Goal: Information Seeking & Learning: Find specific fact

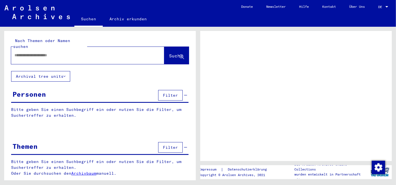
click at [186, 145] on icon at bounding box center [185, 147] width 3 height 4
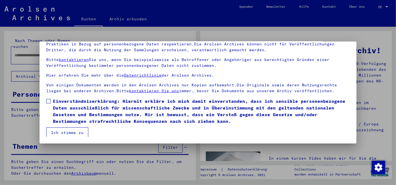
scroll to position [13, 0]
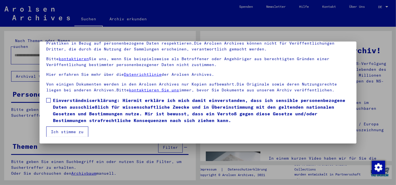
click at [48, 100] on span at bounding box center [48, 100] width 4 height 4
click at [67, 130] on button "Ich stimme zu" at bounding box center [67, 131] width 42 height 11
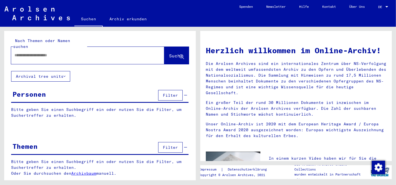
click at [37, 52] on input "text" at bounding box center [80, 55] width 133 height 6
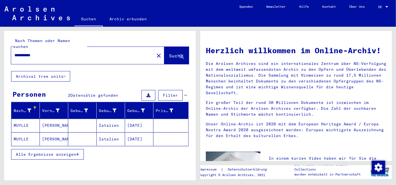
click at [26, 52] on input "**********" at bounding box center [80, 55] width 133 height 6
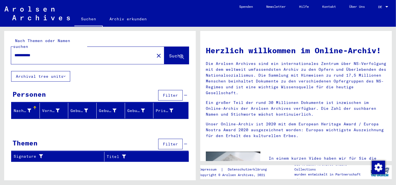
click at [43, 52] on input "**********" at bounding box center [80, 55] width 133 height 6
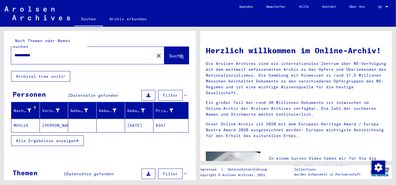
click at [134, 119] on mat-cell "[DATE]" at bounding box center [139, 125] width 28 height 13
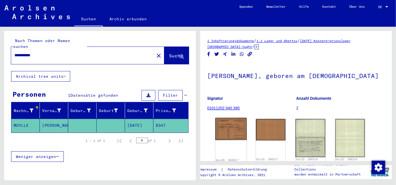
click at [231, 134] on img at bounding box center [230, 129] width 31 height 22
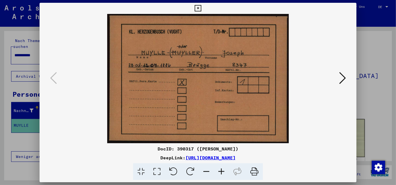
click at [339, 79] on icon at bounding box center [342, 77] width 7 height 13
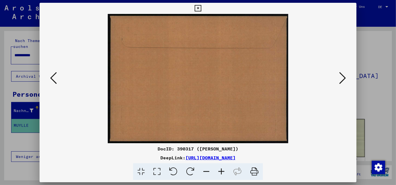
click at [339, 79] on icon at bounding box center [342, 77] width 7 height 13
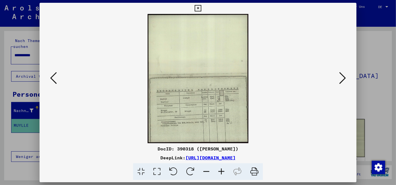
click at [158, 170] on icon at bounding box center [157, 171] width 16 height 17
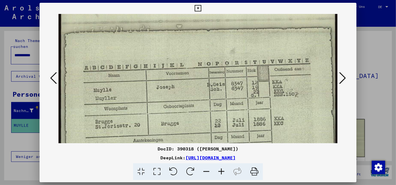
scroll to position [161, 0]
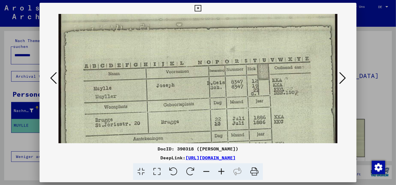
drag, startPoint x: 203, startPoint y: 127, endPoint x: 179, endPoint y: -35, distance: 163.2
click at [179, 0] on html "**********" at bounding box center [198, 92] width 396 height 185
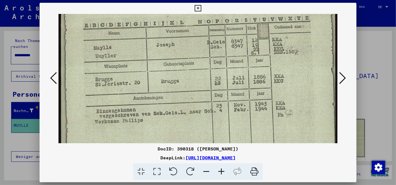
scroll to position [202, 0]
drag, startPoint x: 230, startPoint y: 120, endPoint x: 228, endPoint y: 78, distance: 41.8
click at [344, 79] on icon at bounding box center [342, 77] width 7 height 13
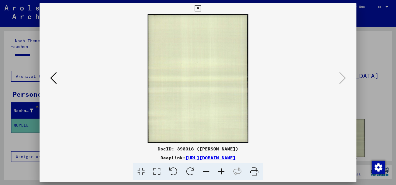
click at [200, 8] on icon at bounding box center [198, 8] width 6 height 7
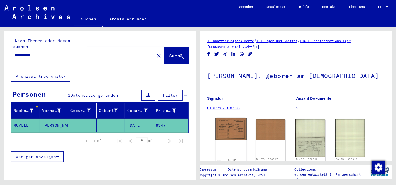
click at [223, 134] on img at bounding box center [230, 129] width 31 height 22
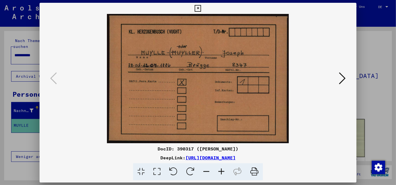
click at [223, 134] on img at bounding box center [197, 78] width 279 height 129
click at [198, 9] on icon at bounding box center [198, 8] width 6 height 7
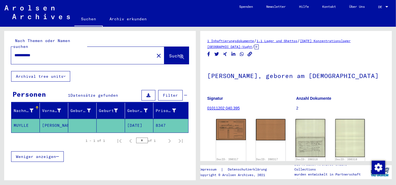
click at [53, 52] on input "**********" at bounding box center [82, 55] width 136 height 6
type input "*"
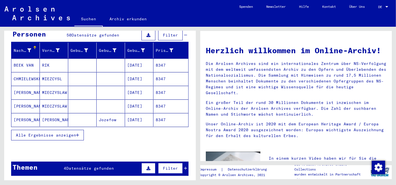
scroll to position [61, 0]
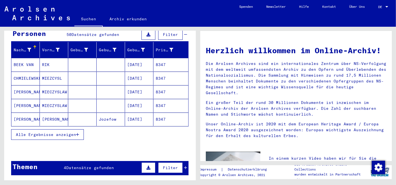
click at [57, 129] on button "Alle Ergebnisse anzeigen" at bounding box center [47, 134] width 73 height 11
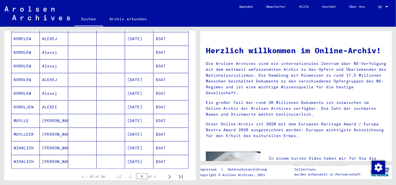
scroll to position [292, 0]
click at [138, 127] on mat-cell "[DATE]" at bounding box center [139, 133] width 28 height 13
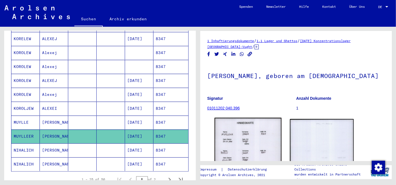
click at [246, 140] on img at bounding box center [247, 141] width 67 height 47
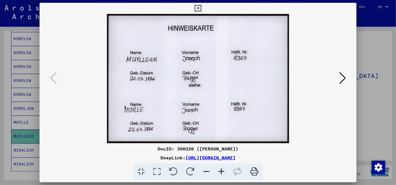
click at [156, 170] on icon at bounding box center [157, 171] width 16 height 17
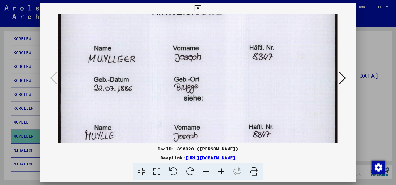
scroll to position [35, 0]
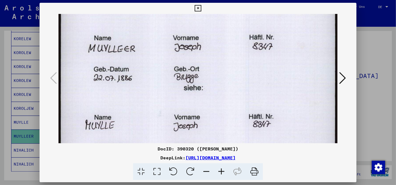
drag, startPoint x: 240, startPoint y: 111, endPoint x: 241, endPoint y: 75, distance: 35.6
click at [241, 75] on img at bounding box center [197, 78] width 279 height 198
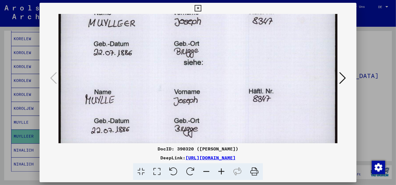
scroll to position [68, 0]
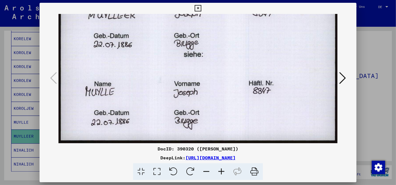
drag, startPoint x: 244, startPoint y: 97, endPoint x: 241, endPoint y: 53, distance: 43.5
click at [241, 53] on img at bounding box center [197, 44] width 279 height 198
click at [341, 77] on icon at bounding box center [342, 77] width 7 height 13
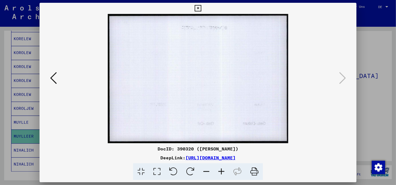
scroll to position [0, 0]
click at [197, 6] on icon at bounding box center [198, 8] width 6 height 7
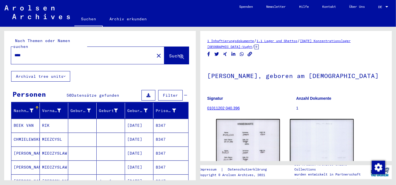
click at [31, 52] on input "****" at bounding box center [82, 55] width 136 height 6
type input "*"
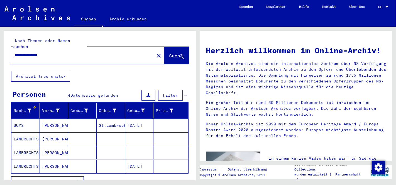
click at [101, 159] on mat-cell at bounding box center [111, 165] width 28 height 13
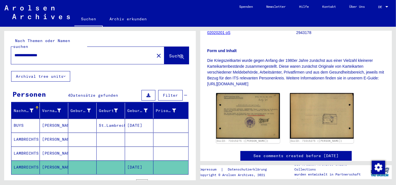
scroll to position [100, 0]
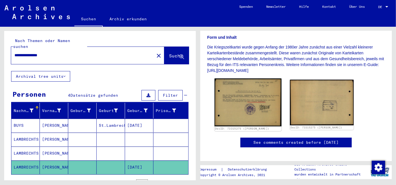
click at [251, 100] on img at bounding box center [247, 102] width 67 height 48
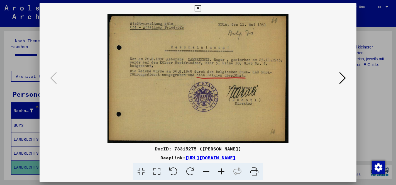
click at [157, 172] on icon at bounding box center [157, 171] width 16 height 17
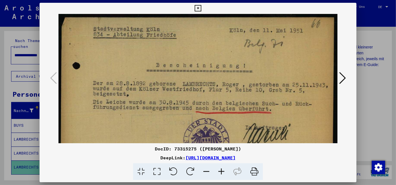
click at [197, 9] on icon at bounding box center [198, 8] width 6 height 7
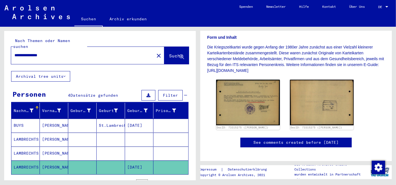
click at [136, 146] on mat-cell at bounding box center [139, 153] width 28 height 14
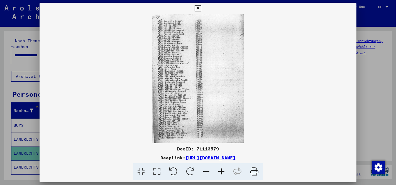
click at [157, 172] on icon at bounding box center [157, 171] width 16 height 17
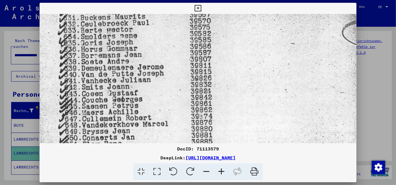
scroll to position [62, 0]
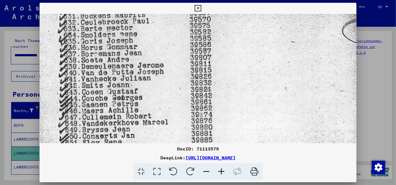
drag, startPoint x: 229, startPoint y: 115, endPoint x: 233, endPoint y: 52, distance: 62.7
click at [233, 52] on img at bounding box center [198, 175] width 317 height 446
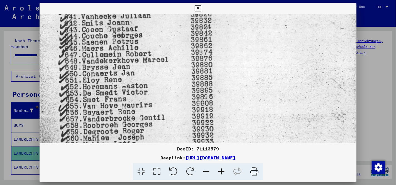
scroll to position [127, 0]
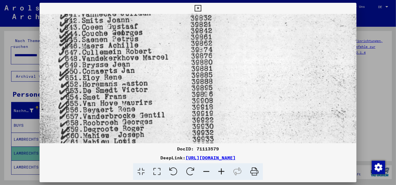
drag, startPoint x: 237, startPoint y: 100, endPoint x: 243, endPoint y: 36, distance: 65.2
click at [243, 36] on img at bounding box center [198, 110] width 317 height 446
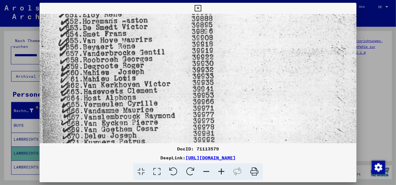
scroll to position [193, 0]
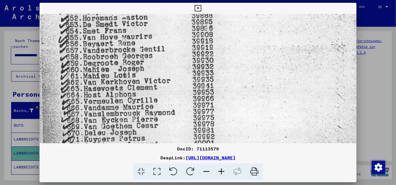
drag, startPoint x: 247, startPoint y: 87, endPoint x: 248, endPoint y: 21, distance: 66.2
click at [248, 21] on img at bounding box center [198, 44] width 317 height 446
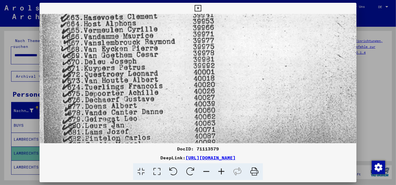
scroll to position [264, 0]
drag, startPoint x: 245, startPoint y: 68, endPoint x: 243, endPoint y: -4, distance: 71.5
click at [243, 0] on html "**********" at bounding box center [198, 92] width 396 height 185
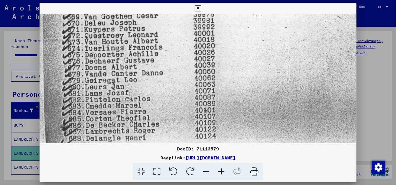
scroll to position [316, 0]
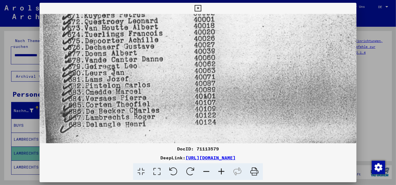
drag, startPoint x: 246, startPoint y: 51, endPoint x: 248, endPoint y: -14, distance: 65.1
click at [248, 0] on html "**********" at bounding box center [198, 92] width 396 height 185
click at [195, 7] on icon at bounding box center [198, 8] width 6 height 7
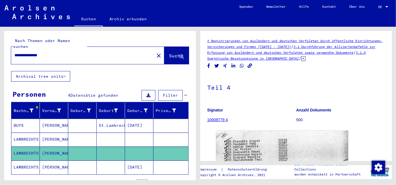
click at [67, 52] on input "**********" at bounding box center [82, 55] width 136 height 6
type input "*"
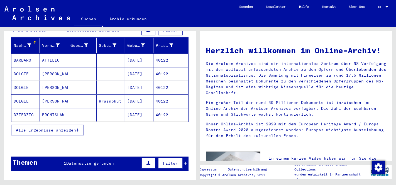
scroll to position [75, 0]
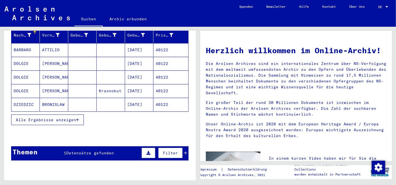
click at [65, 117] on span "Alle Ergebnisse anzeigen" at bounding box center [46, 119] width 60 height 5
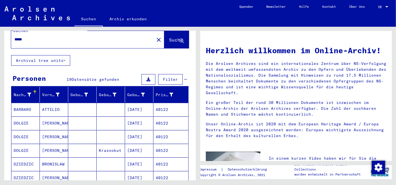
scroll to position [0, 0]
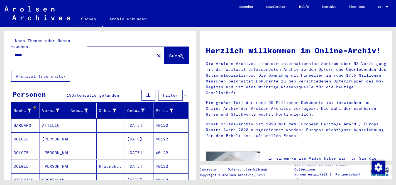
click at [31, 52] on input "*****" at bounding box center [80, 55] width 133 height 6
type input "*"
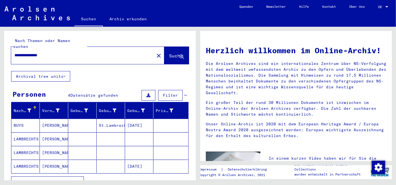
click at [134, 132] on mat-cell at bounding box center [139, 138] width 28 height 13
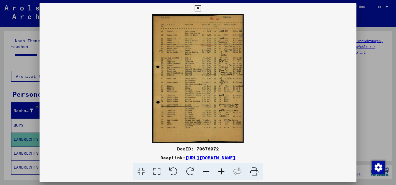
click at [156, 171] on icon at bounding box center [157, 171] width 16 height 17
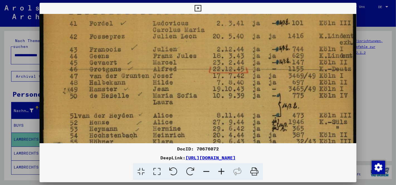
drag, startPoint x: 195, startPoint y: 108, endPoint x: 195, endPoint y: 57, distance: 50.4
click at [195, 57] on img at bounding box center [198, 187] width 317 height 447
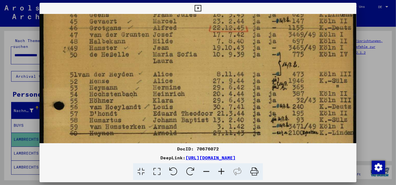
scroll to position [95, 0]
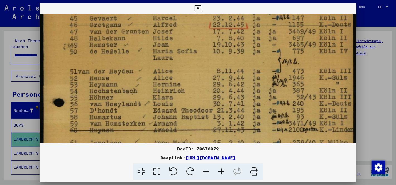
drag, startPoint x: 197, startPoint y: 90, endPoint x: 193, endPoint y: 46, distance: 44.2
click at [193, 46] on img at bounding box center [198, 142] width 317 height 447
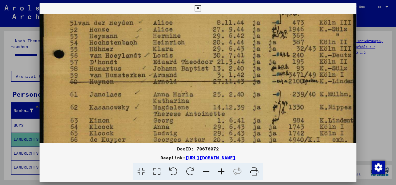
scroll to position [153, 0]
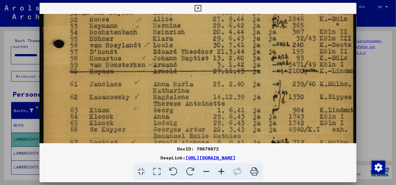
drag, startPoint x: 199, startPoint y: 90, endPoint x: 196, endPoint y: 32, distance: 58.5
click at [196, 32] on img at bounding box center [198, 84] width 317 height 447
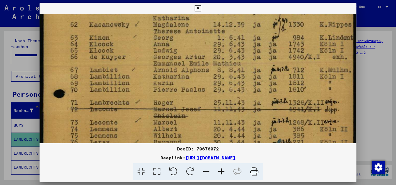
scroll to position [226, 0]
drag, startPoint x: 202, startPoint y: 88, endPoint x: 197, endPoint y: 16, distance: 72.2
click at [197, 16] on img at bounding box center [198, 11] width 317 height 447
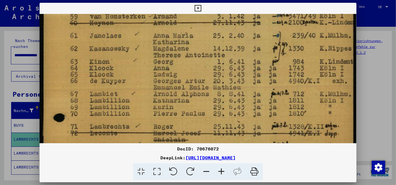
scroll to position [201, 0]
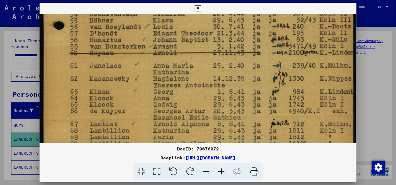
drag, startPoint x: 199, startPoint y: 94, endPoint x: 200, endPoint y: 148, distance: 54.3
click at [200, 148] on div "DocID: 70676072 DeepLink: [URL][DOMAIN_NAME]" at bounding box center [198, 91] width 317 height 177
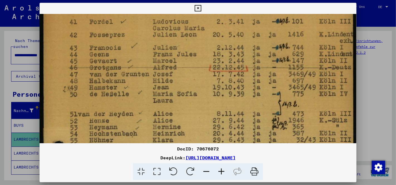
scroll to position [51, 0]
drag, startPoint x: 213, startPoint y: 31, endPoint x: 212, endPoint y: 151, distance: 120.5
click at [212, 151] on div "DocID: 70676072 DeepLink: [URL][DOMAIN_NAME]" at bounding box center [198, 91] width 317 height 177
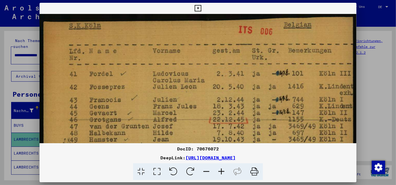
drag, startPoint x: 206, startPoint y: 52, endPoint x: 204, endPoint y: 156, distance: 104.4
click at [204, 156] on div "DocID: 70676072 DeepLink: [URL][DOMAIN_NAME]" at bounding box center [198, 91] width 317 height 177
click at [201, 8] on icon at bounding box center [198, 8] width 6 height 7
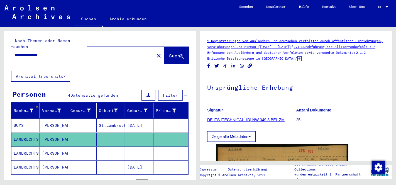
drag, startPoint x: 60, startPoint y: 50, endPoint x: 0, endPoint y: 58, distance: 60.1
click at [0, 58] on div "**********" at bounding box center [99, 103] width 198 height 153
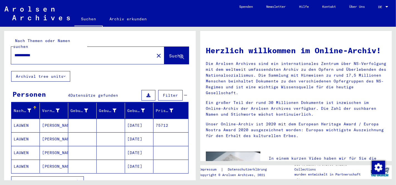
click at [134, 119] on mat-cell "[DATE]" at bounding box center [139, 125] width 28 height 13
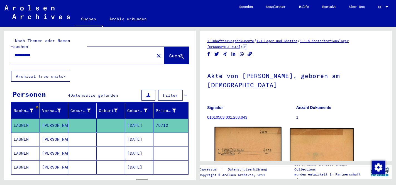
click at [231, 149] on img at bounding box center [247, 152] width 67 height 50
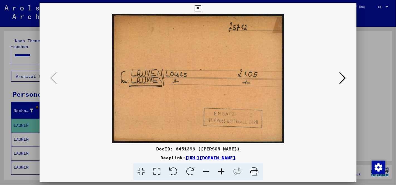
click at [342, 77] on icon at bounding box center [342, 77] width 7 height 13
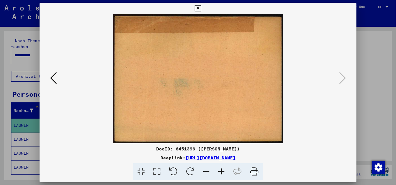
click at [53, 79] on icon at bounding box center [53, 77] width 7 height 13
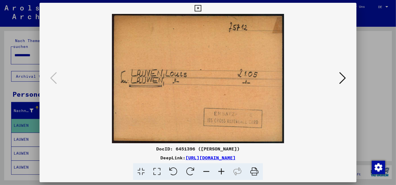
click at [197, 8] on icon at bounding box center [198, 8] width 6 height 7
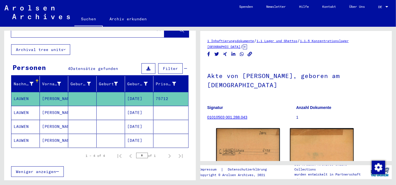
scroll to position [28, 0]
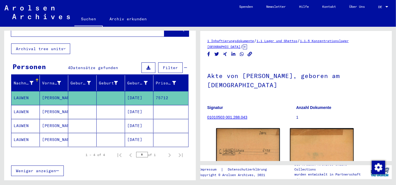
click at [137, 133] on mat-cell "[DATE]" at bounding box center [139, 140] width 28 height 14
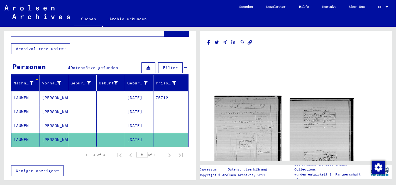
click at [242, 134] on img at bounding box center [247, 141] width 67 height 91
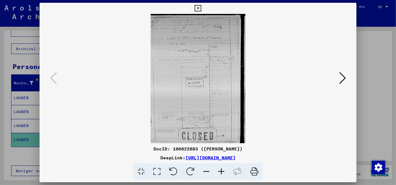
click at [156, 172] on icon at bounding box center [157, 171] width 16 height 17
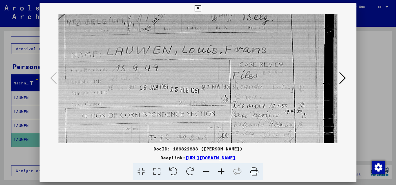
scroll to position [36, 0]
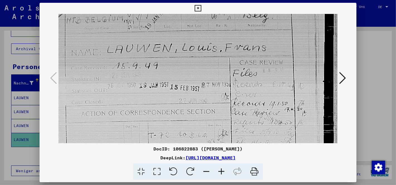
drag, startPoint x: 202, startPoint y: 131, endPoint x: 203, endPoint y: 94, distance: 37.0
click at [203, 94] on img at bounding box center [197, 167] width 279 height 380
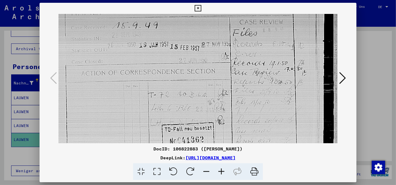
scroll to position [77, 0]
drag, startPoint x: 202, startPoint y: 114, endPoint x: 197, endPoint y: 73, distance: 41.2
click at [197, 73] on img at bounding box center [197, 127] width 279 height 380
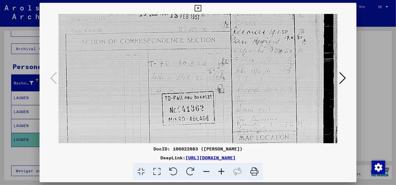
scroll to position [108, 0]
drag, startPoint x: 201, startPoint y: 111, endPoint x: 199, endPoint y: 79, distance: 31.5
click at [199, 79] on img at bounding box center [197, 96] width 279 height 380
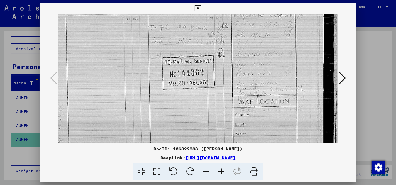
scroll to position [144, 0]
drag, startPoint x: 213, startPoint y: 108, endPoint x: 213, endPoint y: 72, distance: 36.2
click at [213, 72] on img at bounding box center [197, 60] width 279 height 380
click at [341, 77] on icon at bounding box center [342, 77] width 7 height 13
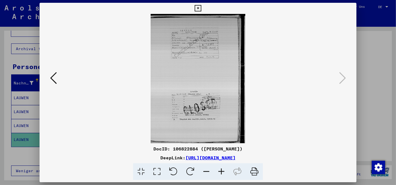
scroll to position [0, 0]
click at [158, 169] on icon at bounding box center [157, 171] width 16 height 17
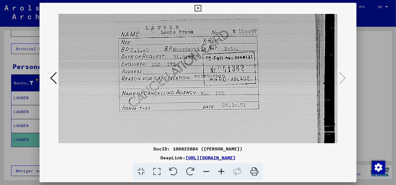
scroll to position [35, 0]
drag, startPoint x: 218, startPoint y: 116, endPoint x: 218, endPoint y: 80, distance: 35.9
click at [218, 80] on img at bounding box center [197, 169] width 279 height 380
click at [198, 8] on icon at bounding box center [198, 8] width 6 height 7
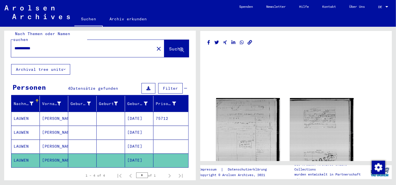
scroll to position [0, 0]
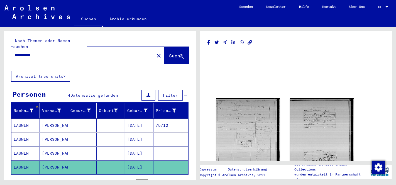
click at [51, 52] on input "**********" at bounding box center [82, 55] width 136 height 6
type input "*"
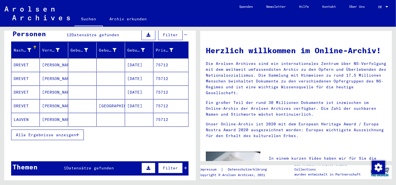
scroll to position [61, 0]
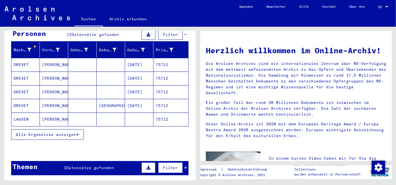
click at [60, 129] on button "Alle Ergebnisse anzeigen" at bounding box center [47, 134] width 73 height 11
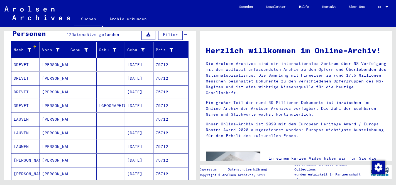
click at [159, 112] on mat-cell "75712" at bounding box center [170, 118] width 35 height 13
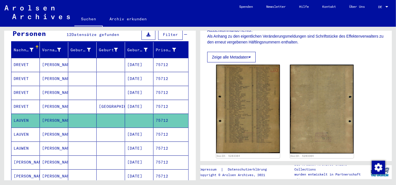
scroll to position [128, 0]
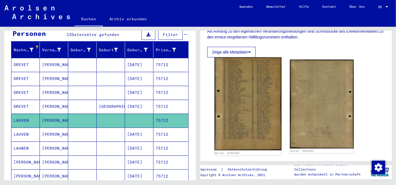
click at [261, 100] on img at bounding box center [247, 103] width 67 height 93
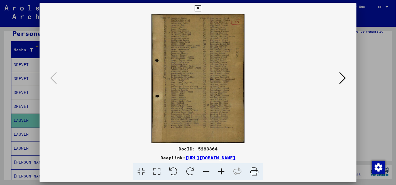
click at [157, 171] on icon at bounding box center [157, 171] width 16 height 17
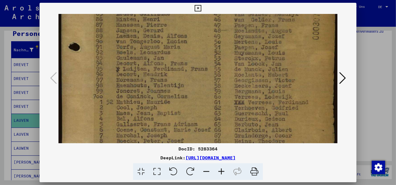
scroll to position [109, 0]
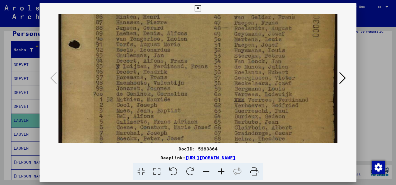
drag, startPoint x: 166, startPoint y: 120, endPoint x: 188, endPoint y: 11, distance: 111.7
click at [188, 11] on div "DocID: 5283364 DeepLink: [URL][DOMAIN_NAME]" at bounding box center [198, 91] width 317 height 177
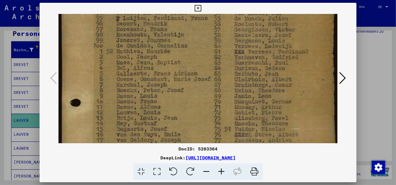
scroll to position [168, 0]
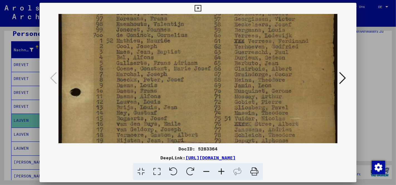
drag, startPoint x: 188, startPoint y: 81, endPoint x: 185, endPoint y: 22, distance: 59.6
click at [185, 22] on img at bounding box center [197, 39] width 279 height 387
click at [198, 9] on icon at bounding box center [198, 8] width 6 height 7
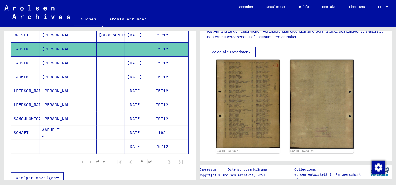
scroll to position [132, 0]
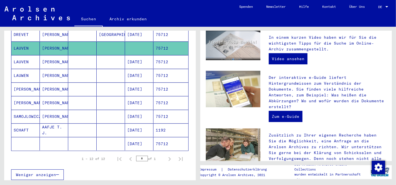
click at [191, 40] on div "Nachname Vorname Geburtsname Geburt‏ Geburtsdatum Prisoner # [PERSON_NAME] [DAT…" at bounding box center [99, 79] width 191 height 216
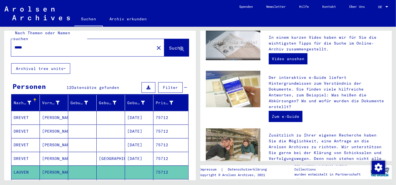
scroll to position [0, 0]
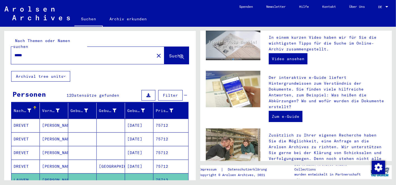
click at [29, 52] on input "*****" at bounding box center [80, 55] width 133 height 6
type input "*"
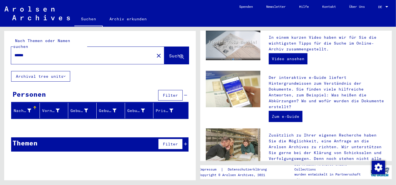
type input "******"
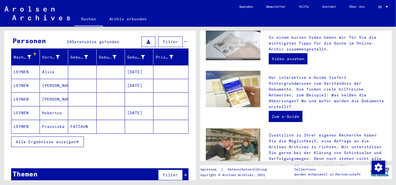
scroll to position [54, 0]
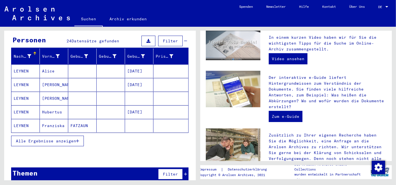
click at [57, 138] on span "Alle Ergebnisse anzeigen" at bounding box center [46, 140] width 60 height 5
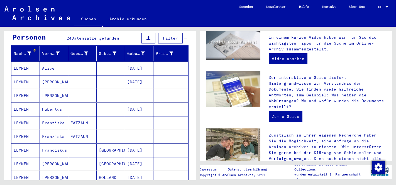
scroll to position [55, 0]
